Goal: Complete application form

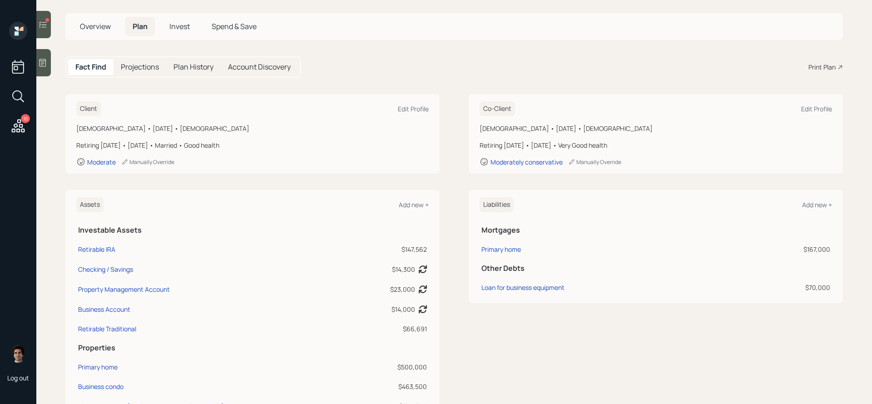
scroll to position [44, 0]
click at [90, 385] on div "Business condo" at bounding box center [100, 386] width 45 height 10
select select "rental_property"
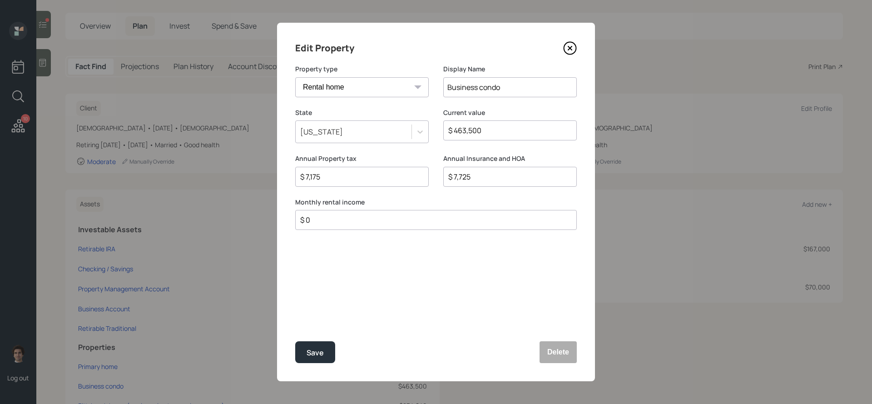
click at [571, 50] on icon at bounding box center [570, 48] width 4 height 4
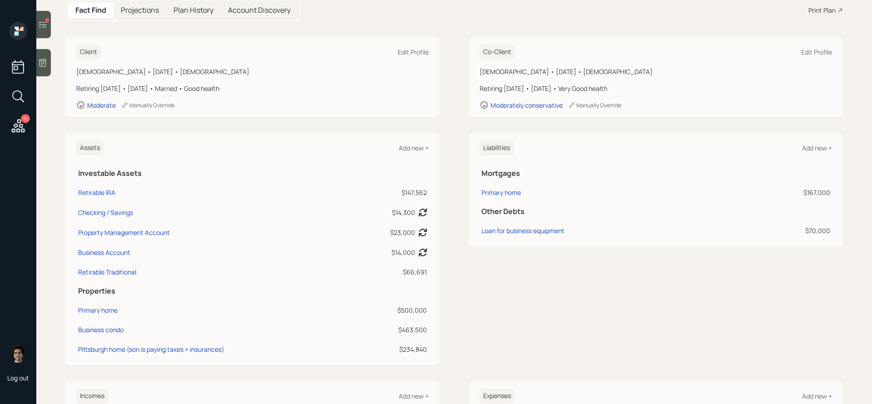
scroll to position [99, 0]
click at [93, 332] on div "Business condo" at bounding box center [100, 330] width 45 height 10
select select "rental_property"
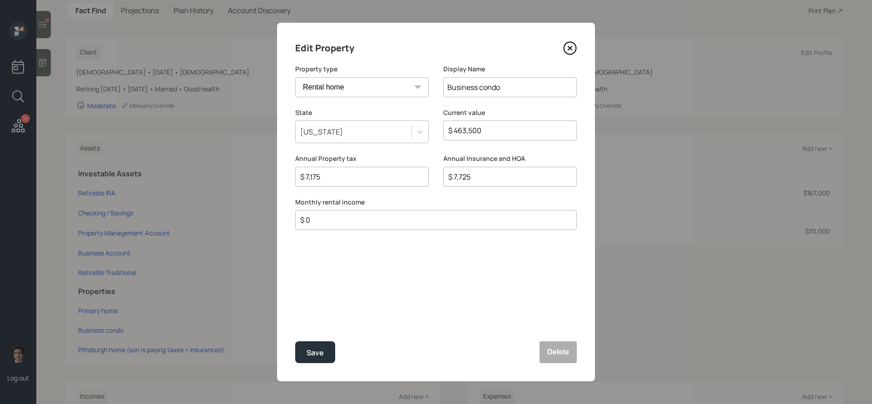
click at [572, 51] on icon at bounding box center [570, 48] width 14 height 14
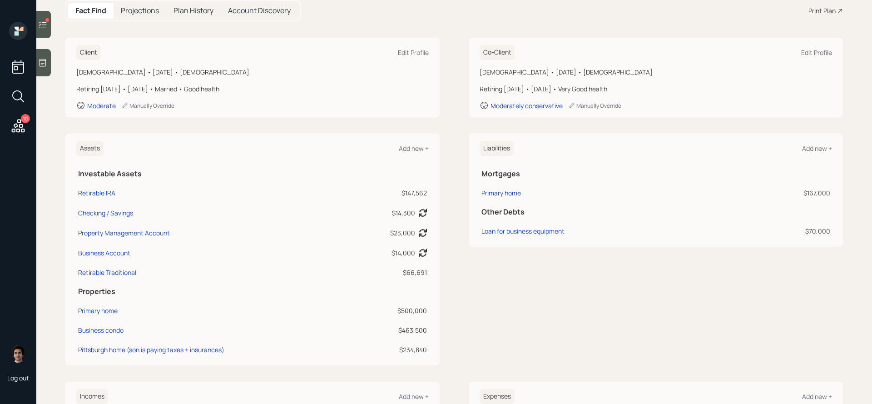
click at [126, 246] on td "Business Account" at bounding box center [215, 251] width 278 height 20
click at [126, 249] on div "Business Account" at bounding box center [104, 253] width 52 height 10
select select "cash"
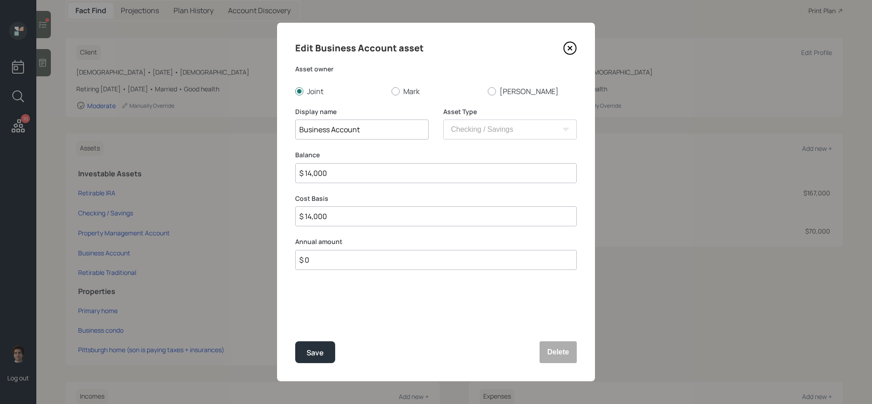
click at [571, 53] on icon at bounding box center [570, 48] width 14 height 14
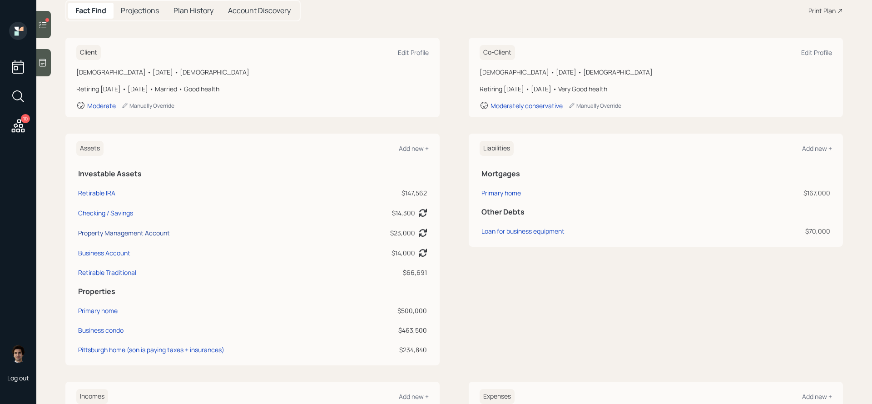
click at [154, 235] on div "Property Management Account" at bounding box center [124, 233] width 92 height 10
select select "cash"
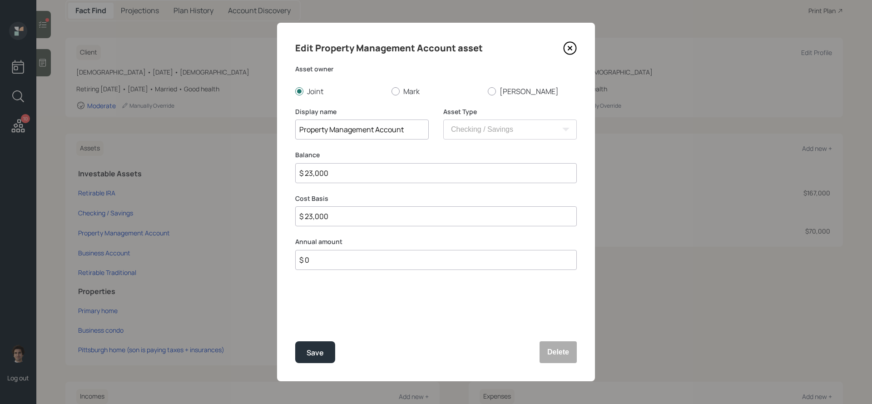
drag, startPoint x: 374, startPoint y: 179, endPoint x: 176, endPoint y: 173, distance: 198.6
click at [176, 173] on div "Edit Property Management Account asset Asset owner Joint [PERSON_NAME] [PERSON_…" at bounding box center [436, 202] width 872 height 404
type input "$ 1"
type input "$ 12"
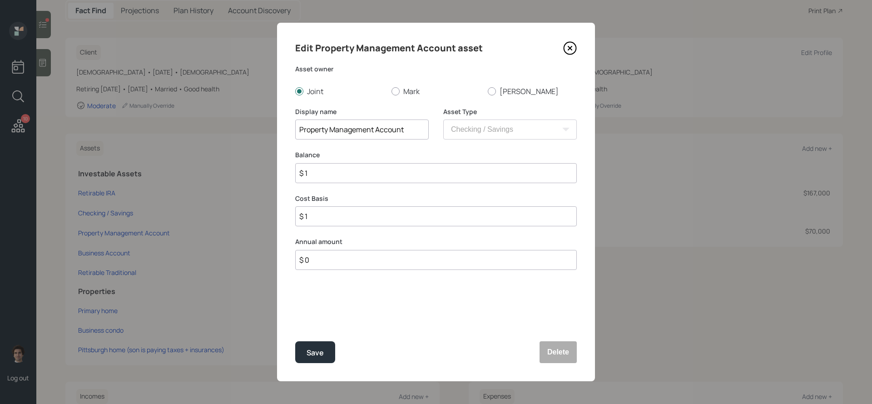
type input "$ 12"
type input "$ 125"
type input "$ 1,250"
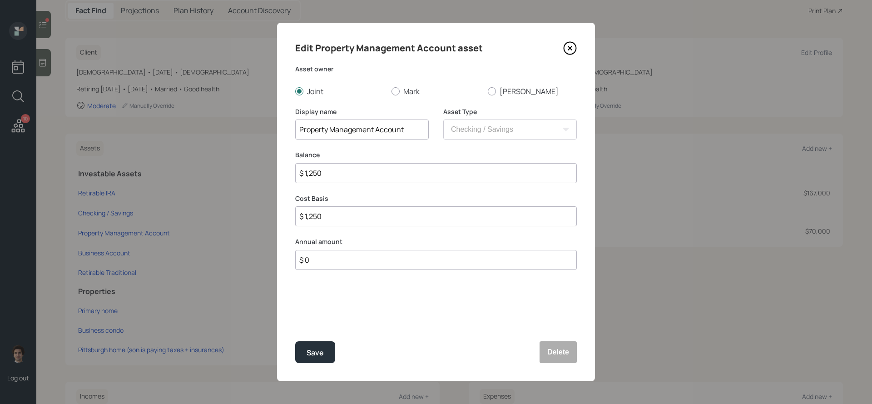
type input "$ 12,500"
type input "$ 125,000"
type input "$ 12,500"
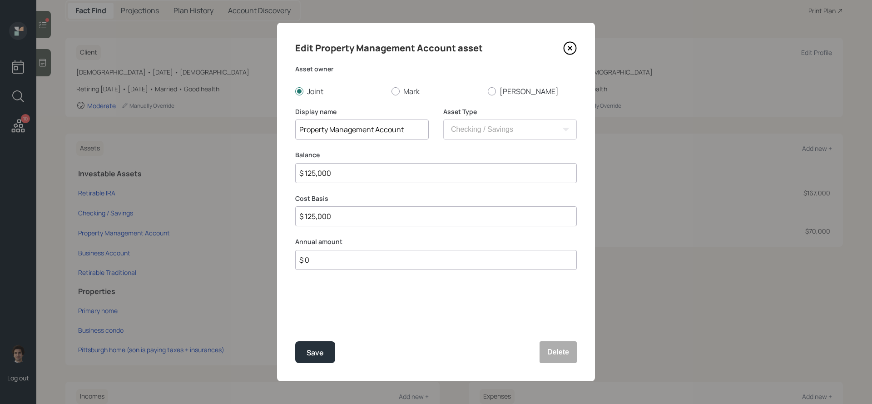
type input "$ 12,500"
click at [295, 341] on button "Save" at bounding box center [315, 352] width 40 height 22
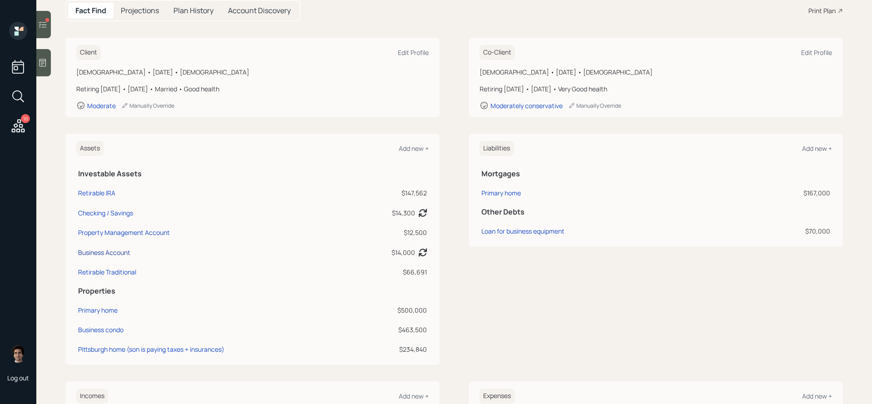
click at [124, 251] on div "Business Account" at bounding box center [104, 253] width 52 height 10
select select "cash"
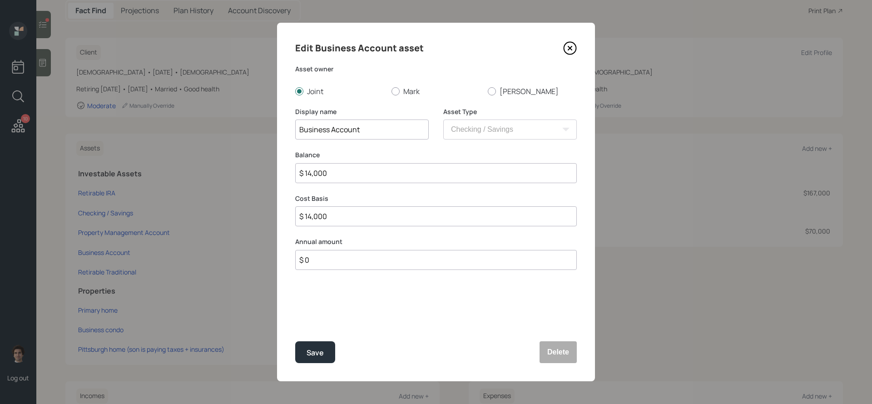
drag, startPoint x: 352, startPoint y: 171, endPoint x: 254, endPoint y: 170, distance: 98.1
click at [254, 170] on div "Edit Business Account asset Asset owner Joint [PERSON_NAME] [PERSON_NAME] Displ…" at bounding box center [436, 202] width 872 height 404
type input "$ 2"
type input "$ 24"
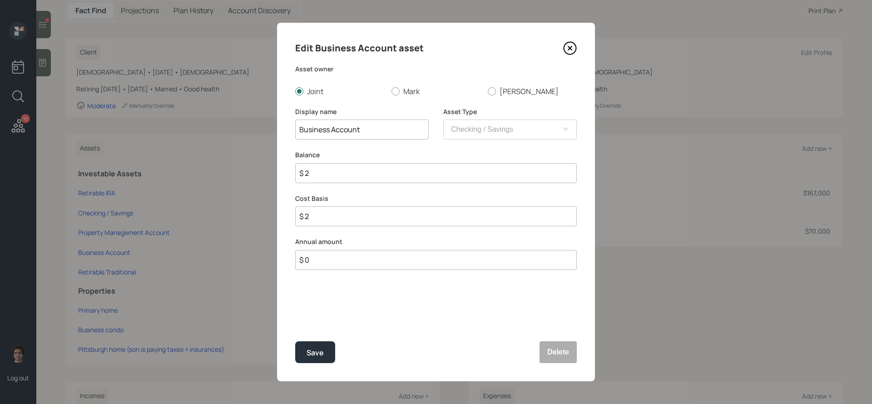
type input "$ 24"
type input "$ 240"
type input "$ 2,400"
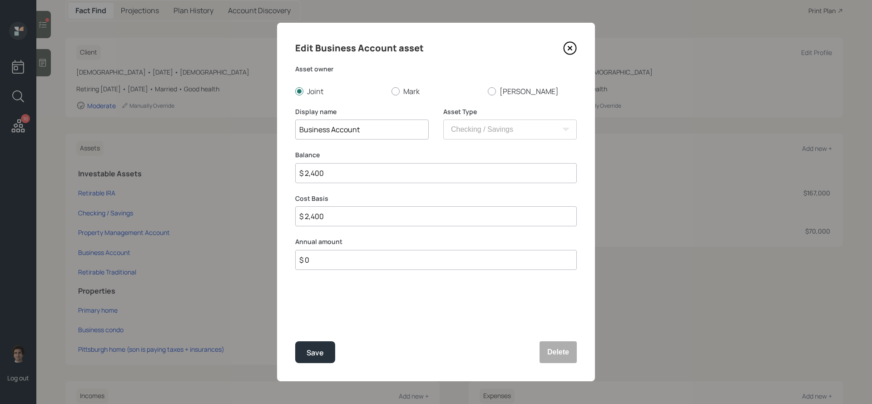
type input "$ 24,000"
click at [295, 341] on button "Save" at bounding box center [315, 352] width 40 height 22
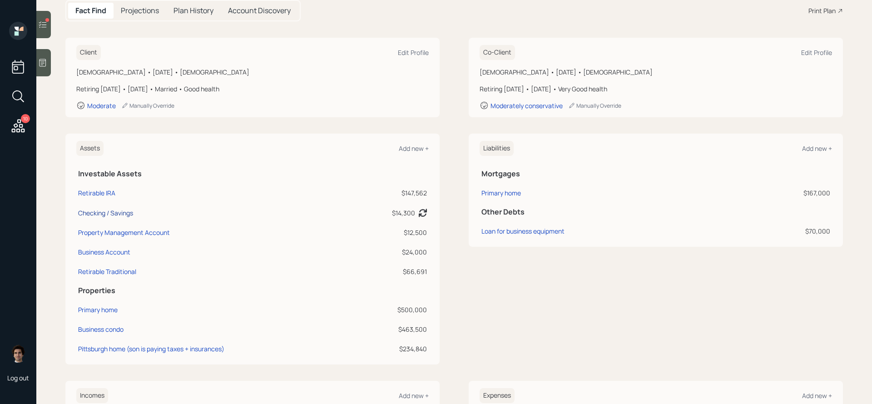
click at [99, 216] on div "Checking / Savings" at bounding box center [105, 213] width 55 height 10
select select "cash"
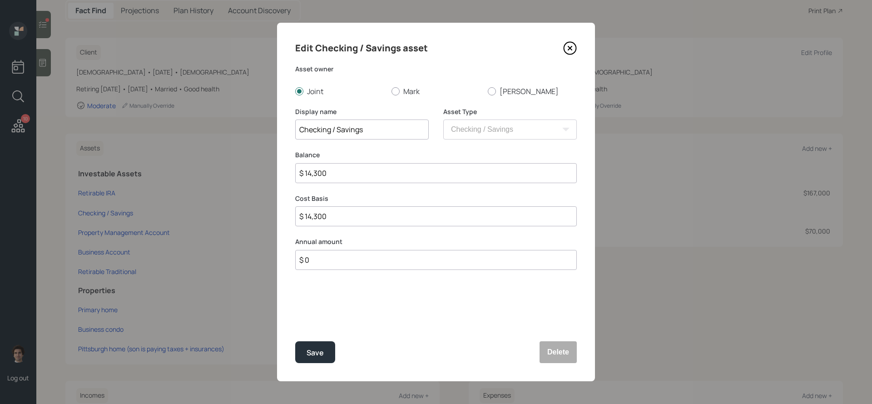
drag, startPoint x: 372, startPoint y: 171, endPoint x: 244, endPoint y: 166, distance: 127.3
click at [244, 166] on div "Edit Checking / Savings asset Asset owner Joint [PERSON_NAME] [PERSON_NAME] Dis…" at bounding box center [436, 202] width 872 height 404
type input "$ 1"
type input "$ 12"
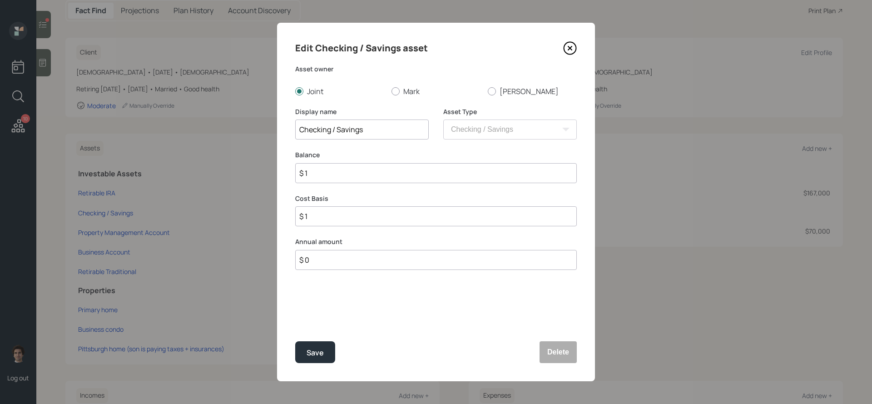
type input "$ 12"
type input "$ 120"
type input "$ 1,200"
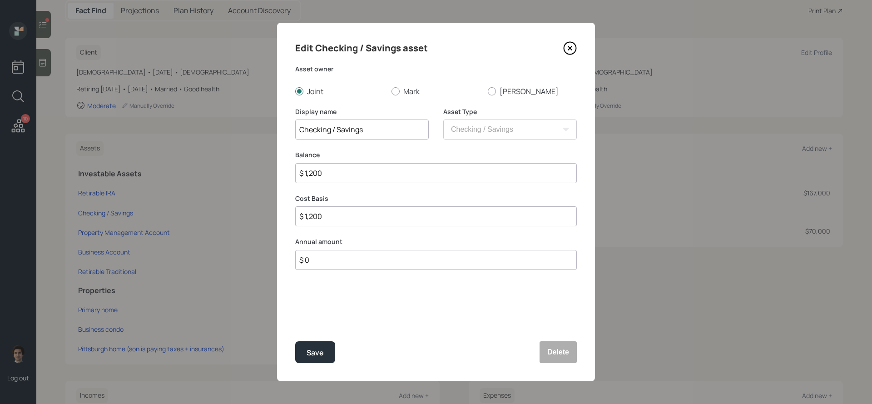
type input "$ 12,000"
type input "$ 1,200"
type input "$ 120"
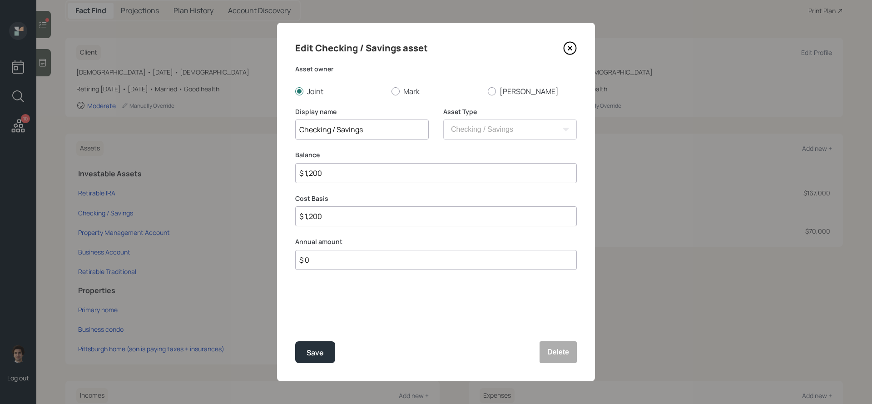
type input "$ 120"
type input "$ 12"
type input "$ 1"
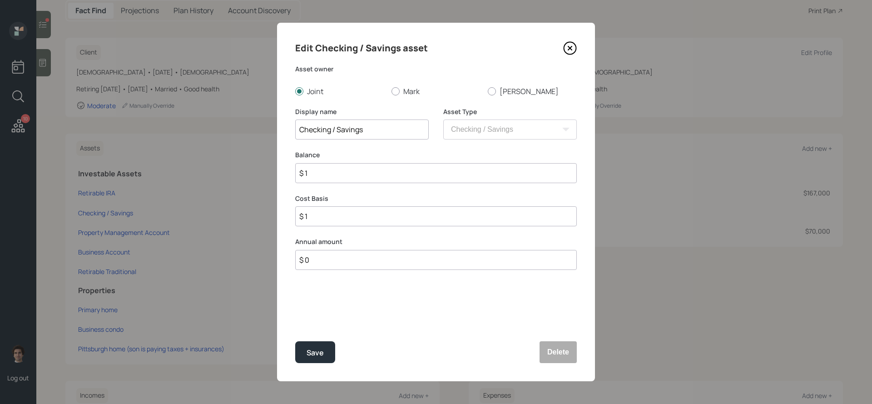
type input "$ 10"
type input "$ 100"
type input "$ 1,000"
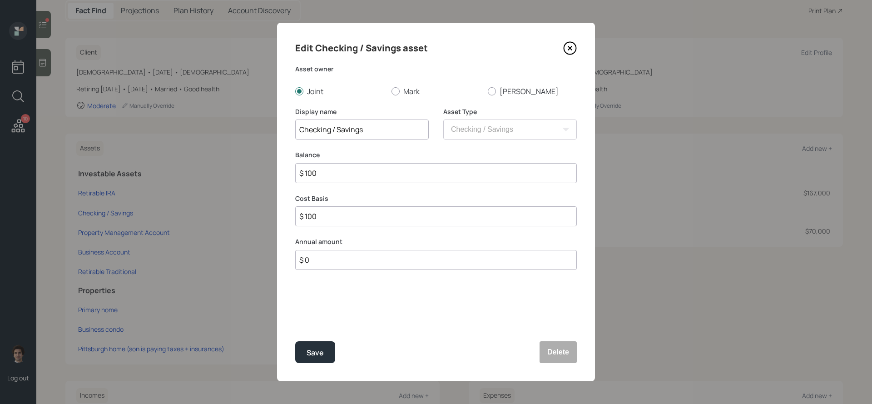
type input "$ 1,000"
type input "$ 10,000"
click at [295, 341] on button "Save" at bounding box center [315, 352] width 40 height 22
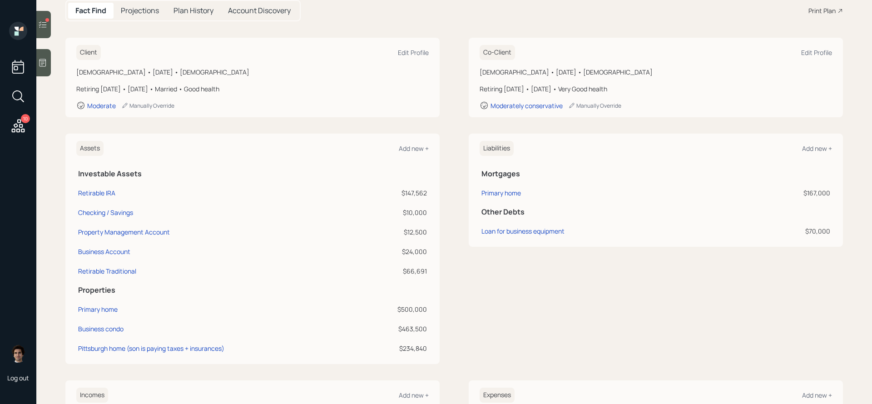
click at [810, 153] on div "Liabilities Add new +" at bounding box center [656, 148] width 352 height 15
click at [816, 148] on div "Add new +" at bounding box center [817, 148] width 30 height 9
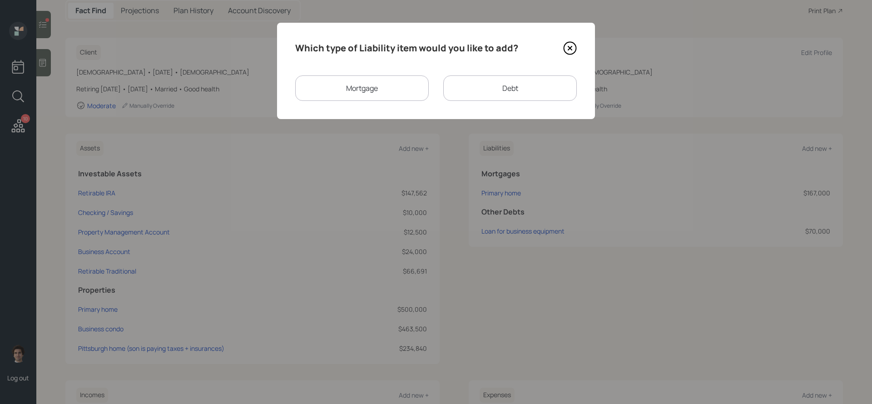
click at [467, 94] on div "Debt" at bounding box center [510, 87] width 134 height 25
select select "credit_card"
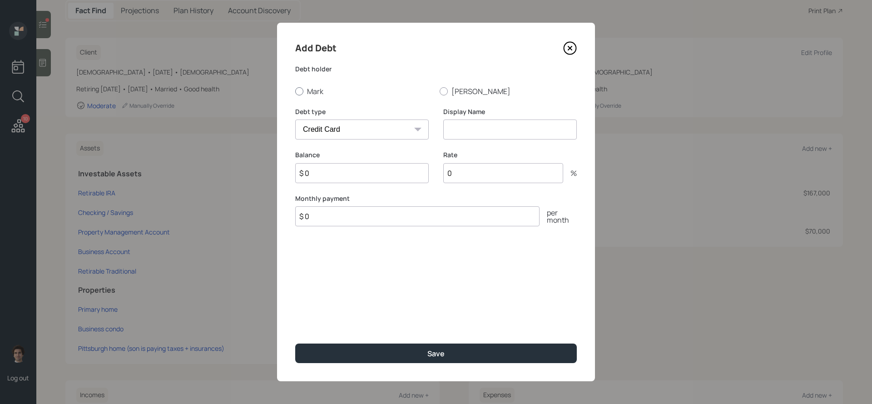
click at [309, 90] on label "Mark" at bounding box center [363, 91] width 137 height 10
click at [295, 91] on input "Mark" at bounding box center [295, 91] width 0 height 0
radio input "true"
click at [381, 129] on select "Car Credit Card Medical Student Other" at bounding box center [362, 129] width 134 height 20
click at [295, 119] on select "Car Credit Card Medical Student Other" at bounding box center [362, 129] width 134 height 20
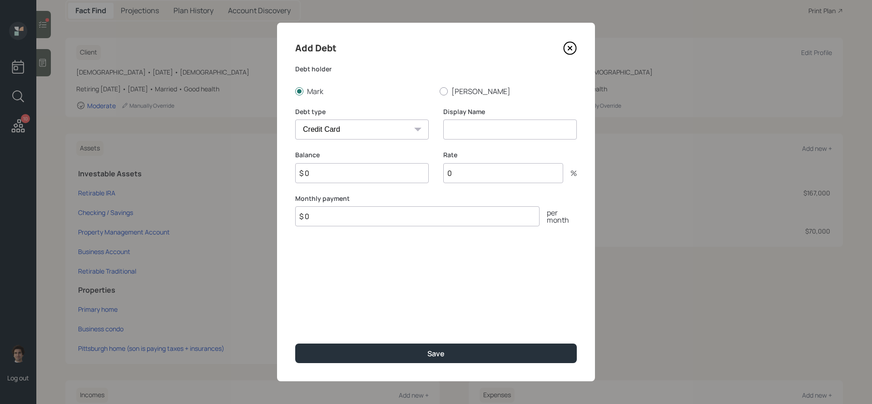
click at [471, 131] on input at bounding box center [510, 129] width 134 height 20
type input "Credit cards"
click at [381, 176] on input "$ 0" at bounding box center [362, 173] width 134 height 20
type input "$ 17,500"
click at [543, 136] on input "Credit cards" at bounding box center [510, 129] width 134 height 20
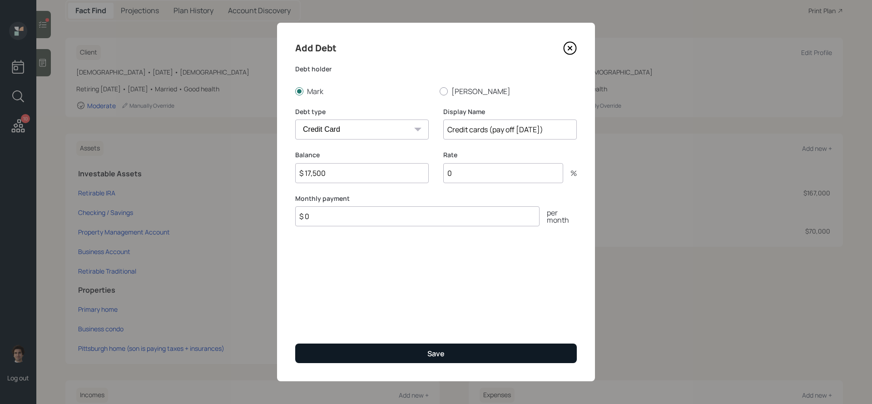
type input "Credit cards (pay off [DATE])"
click at [418, 347] on button "Save" at bounding box center [436, 353] width 282 height 20
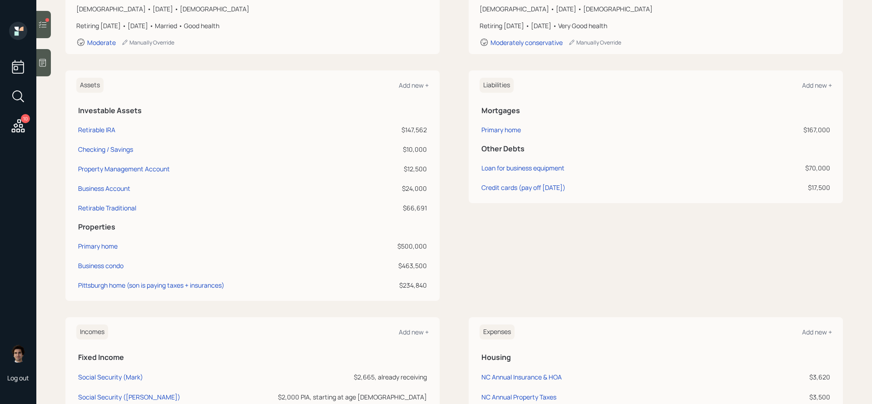
scroll to position [165, 0]
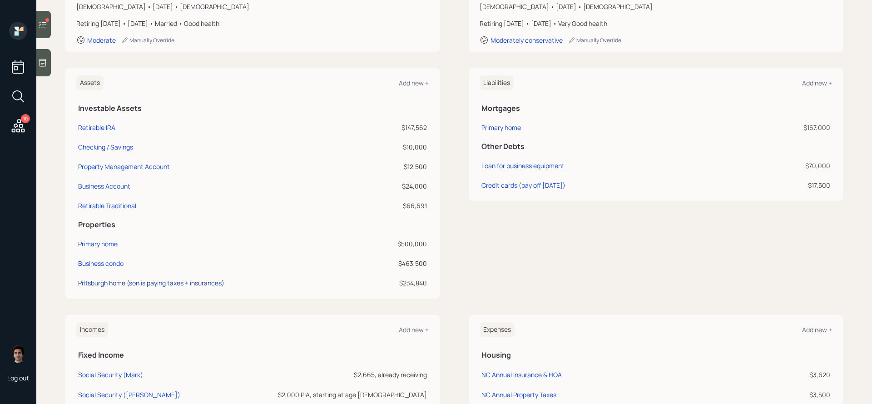
click at [182, 286] on div "Pittsburgh home (son is paying taxes + insurances)" at bounding box center [151, 283] width 146 height 10
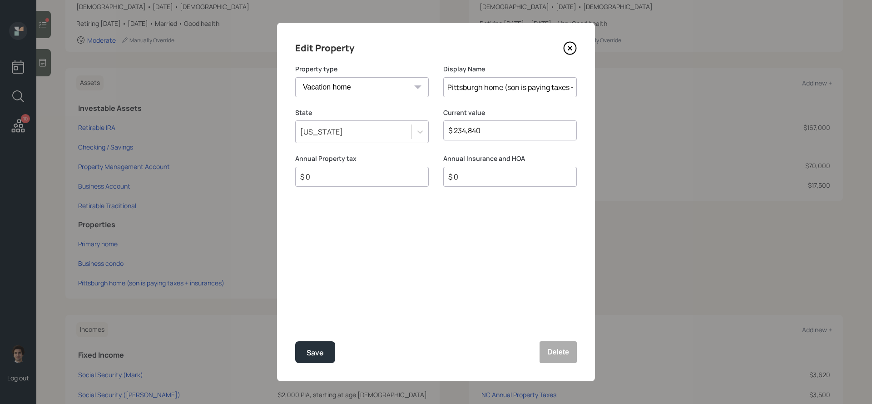
click at [567, 51] on icon at bounding box center [570, 48] width 14 height 14
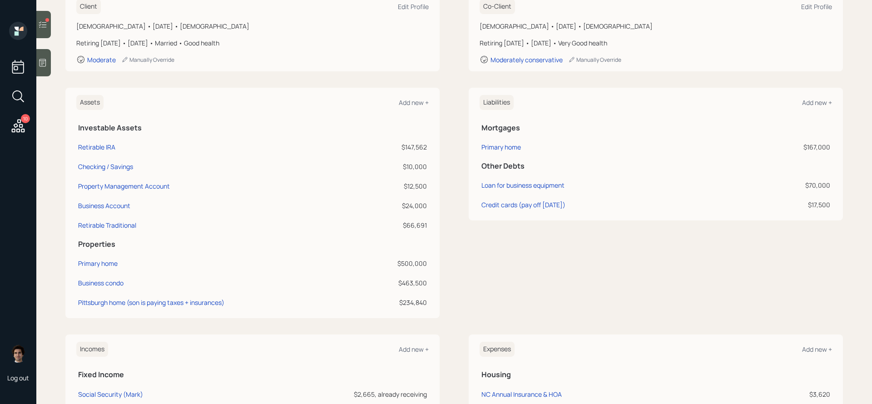
scroll to position [145, 0]
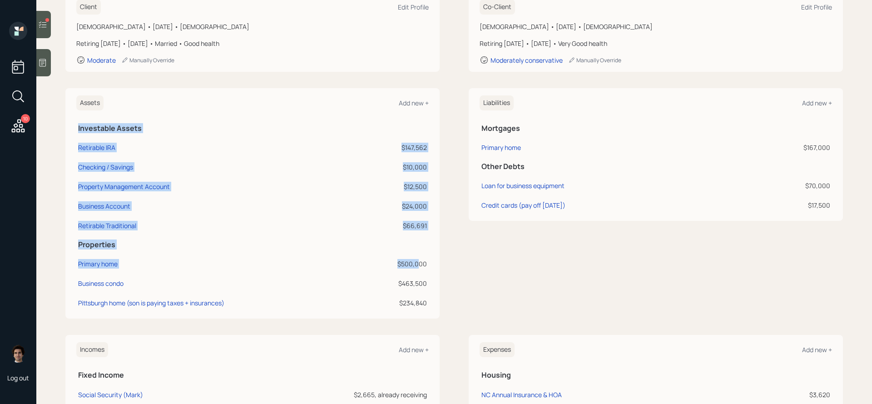
drag, startPoint x: 429, startPoint y: 264, endPoint x: 421, endPoint y: 264, distance: 8.6
click at [421, 264] on div "Assets Add new + Investable Assets Retirable IRA $147,562 Checking / Savings $1…" at bounding box center [252, 203] width 374 height 230
click at [432, 274] on div "Assets Add new + Investable Assets Retirable IRA $147,562 Checking / Savings $1…" at bounding box center [252, 203] width 374 height 230
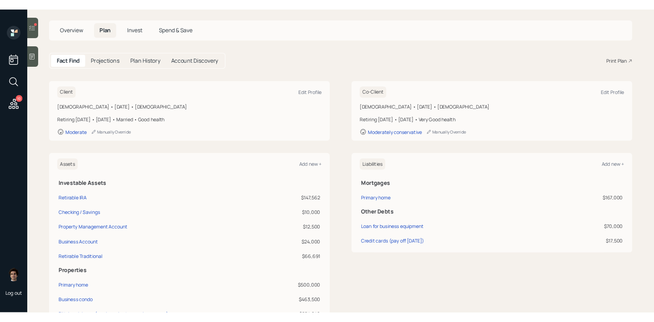
scroll to position [0, 0]
